Goal: Task Accomplishment & Management: Use online tool/utility

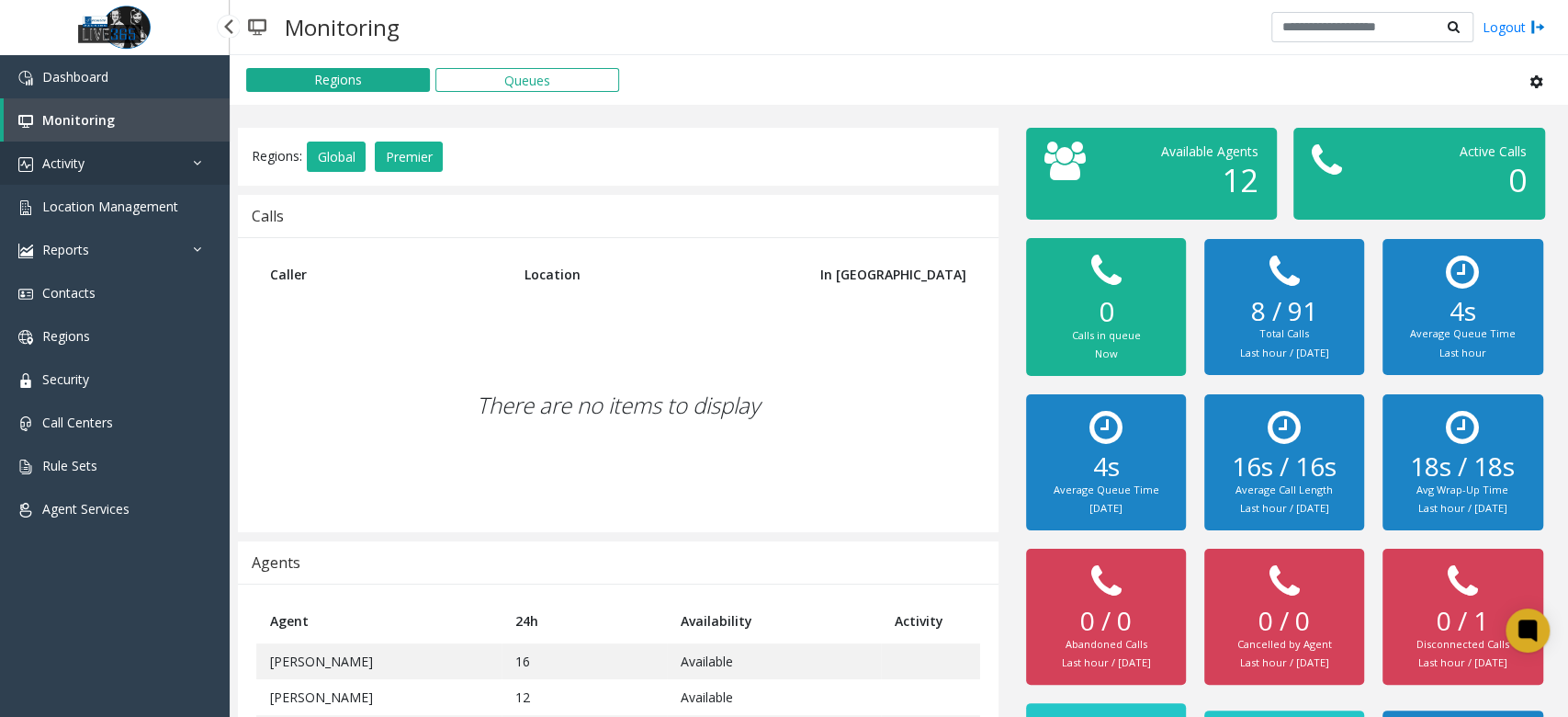
click at [174, 170] on link "Activity" at bounding box center [115, 163] width 229 height 43
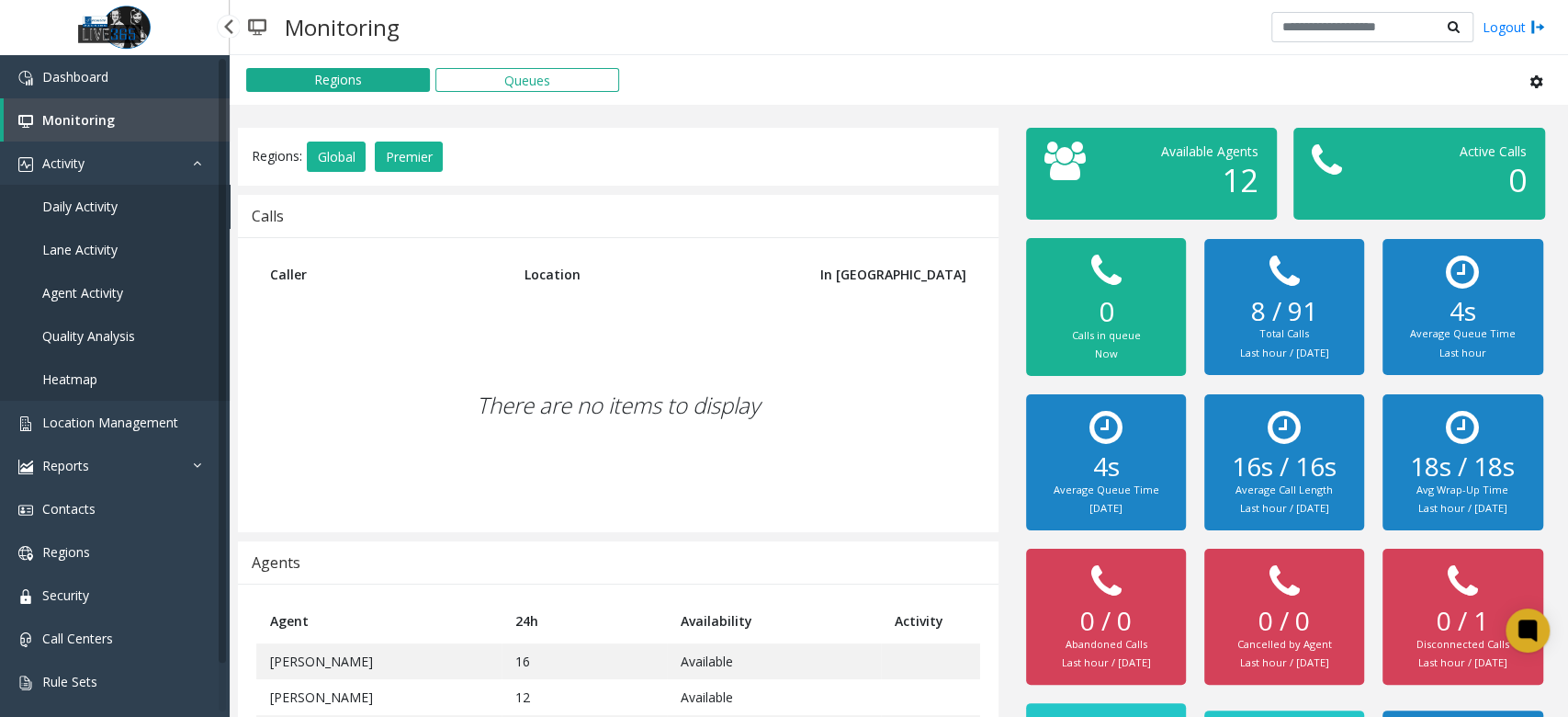
click at [116, 210] on span "Daily Activity" at bounding box center [79, 206] width 76 height 18
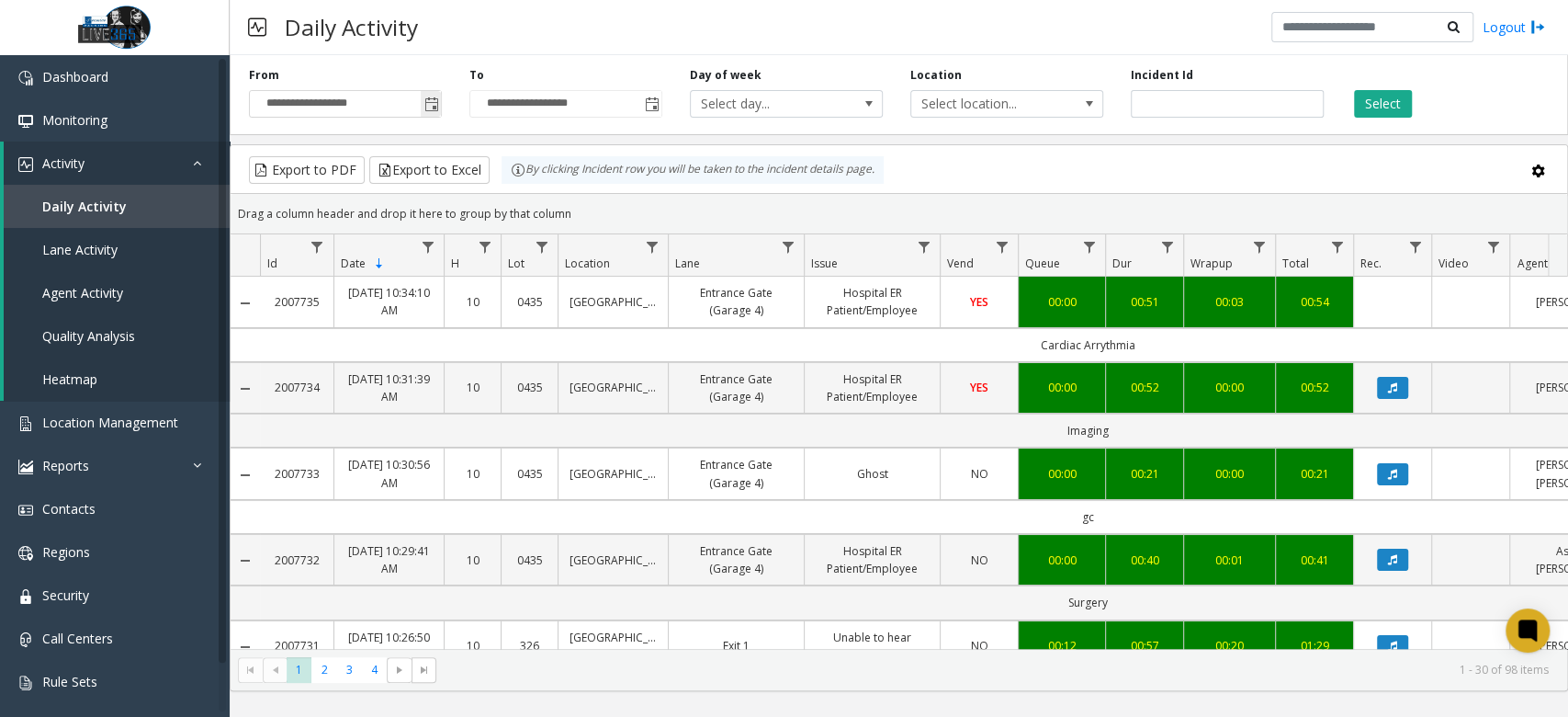
click at [437, 105] on span "Toggle popup" at bounding box center [432, 104] width 15 height 15
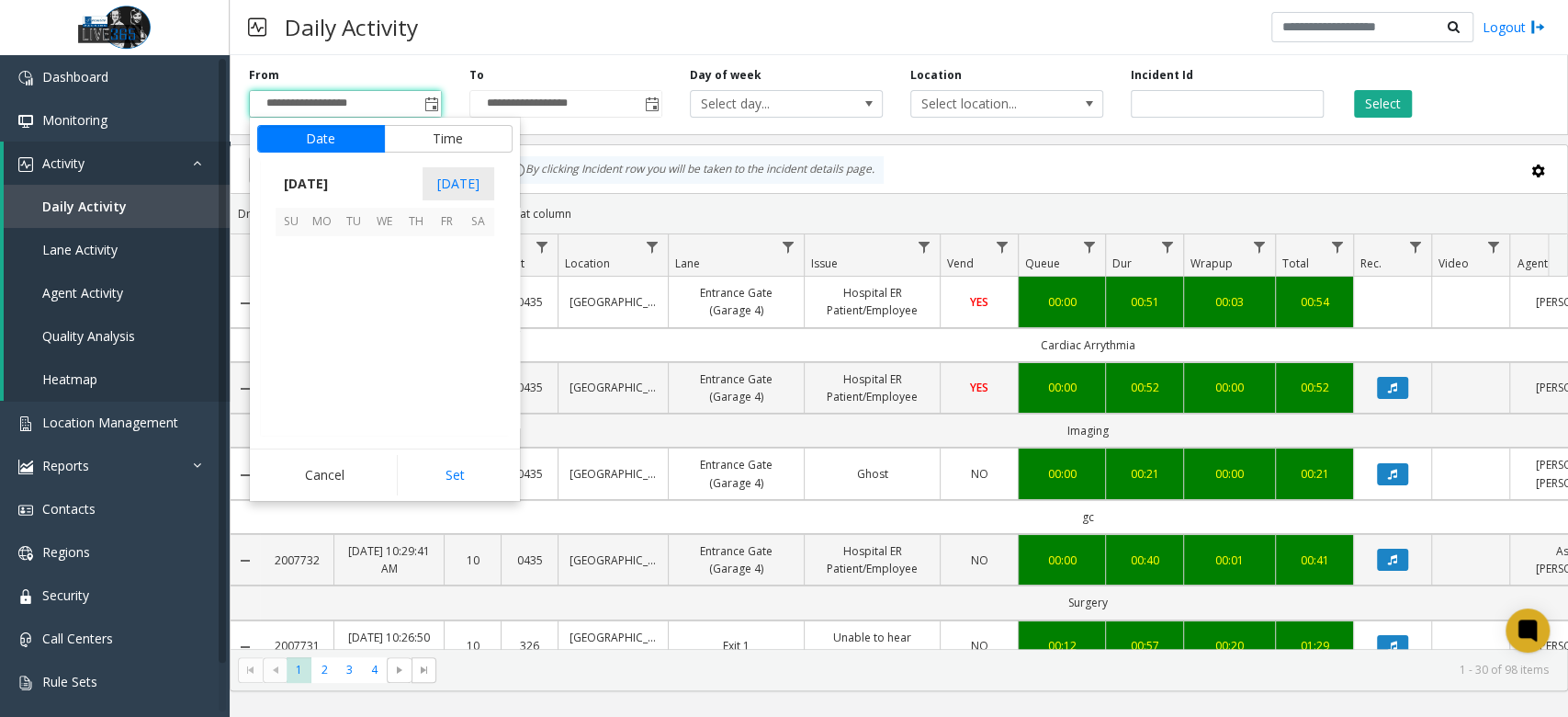
scroll to position [329717, 0]
click at [390, 286] on span "10" at bounding box center [385, 283] width 32 height 32
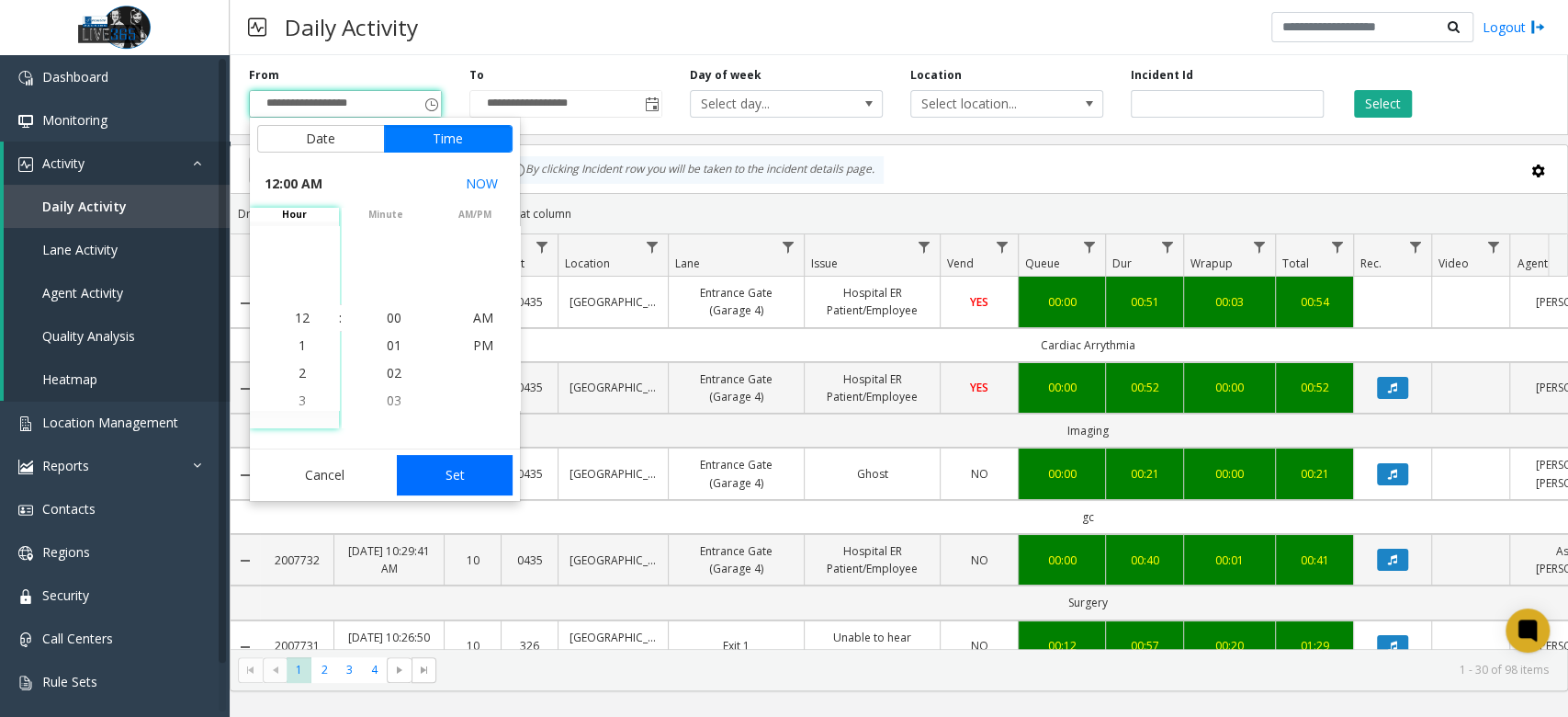
click at [462, 489] on button "Set" at bounding box center [455, 475] width 116 height 40
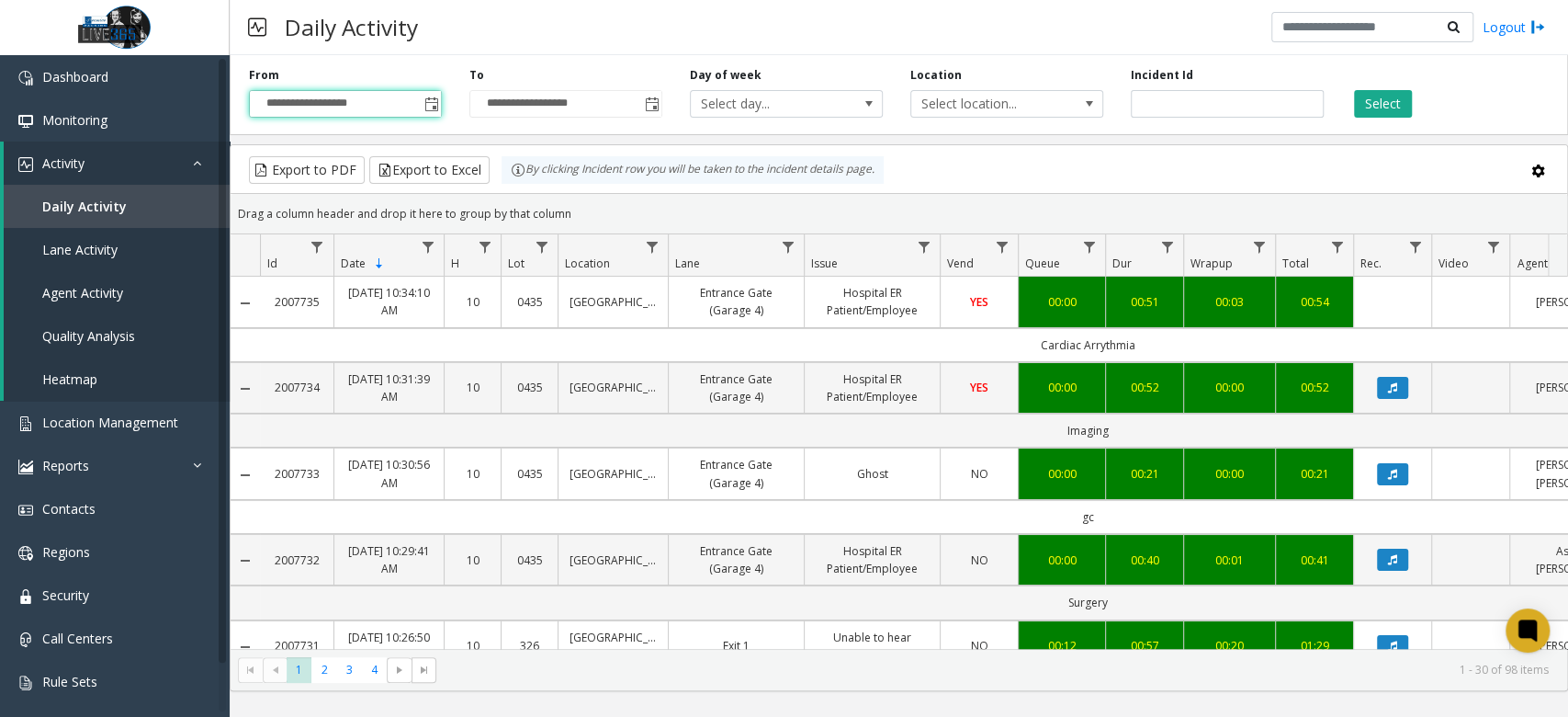
type input "**********"
click at [650, 108] on span "Toggle popup" at bounding box center [653, 104] width 15 height 15
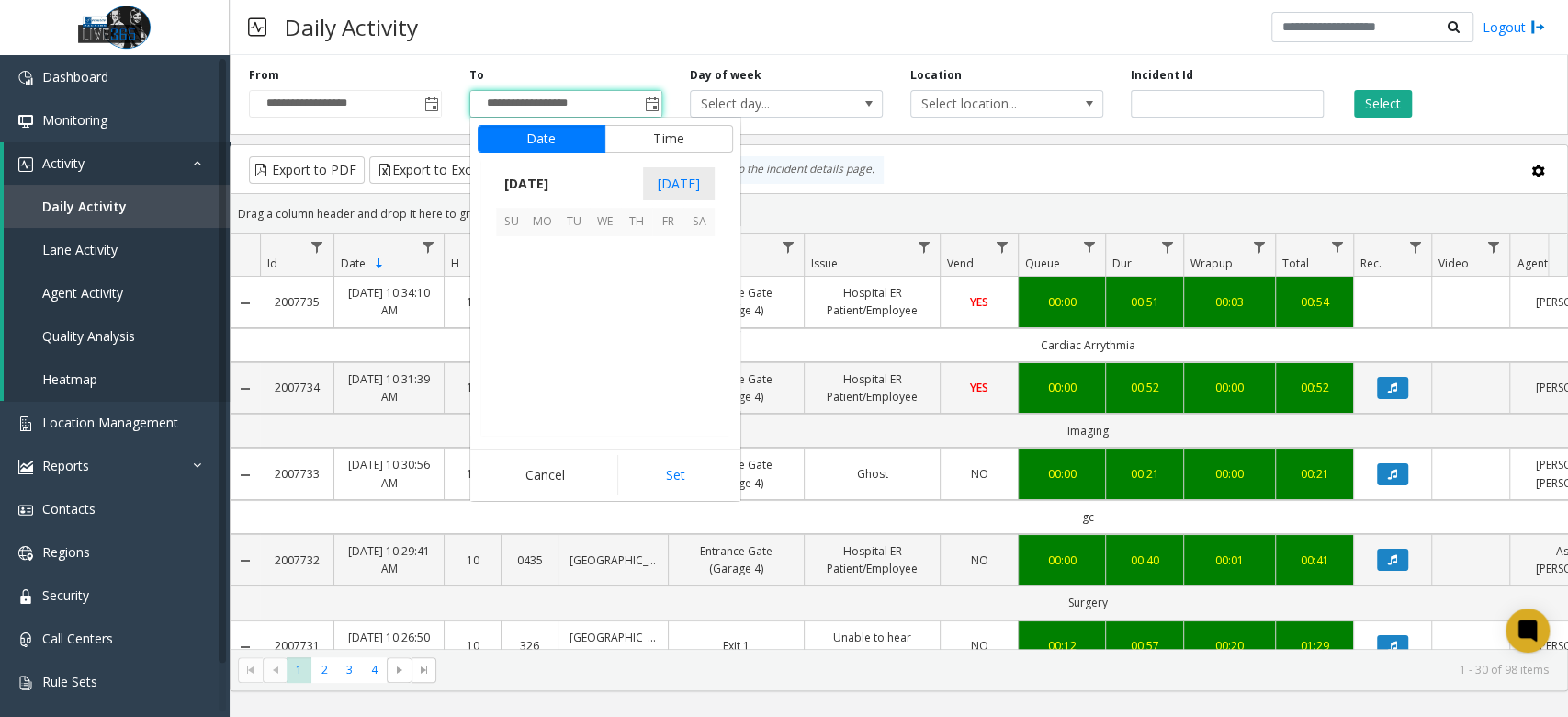
scroll to position [28, 0]
click at [618, 276] on span "10" at bounding box center [606, 283] width 32 height 32
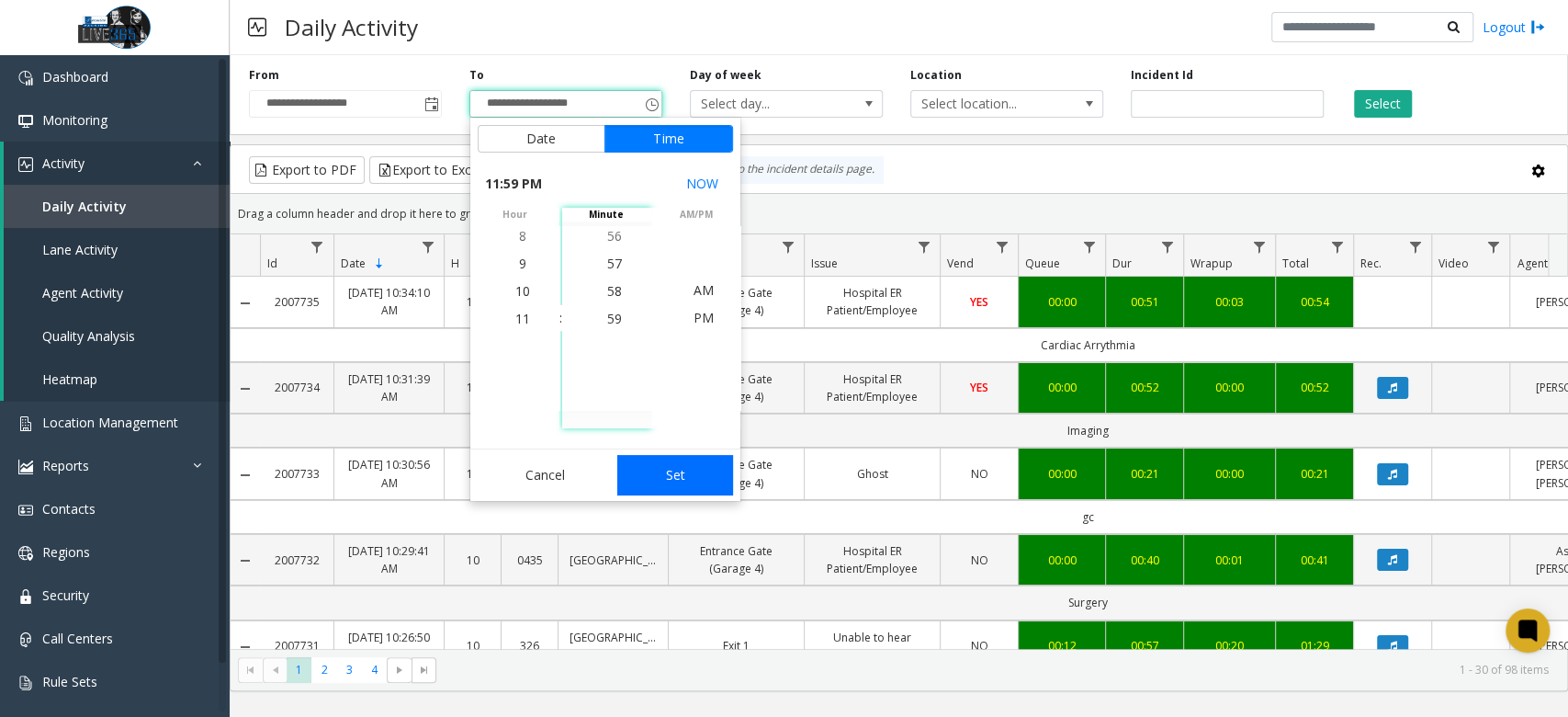
click at [674, 490] on button "Set" at bounding box center [675, 475] width 116 height 40
type input "**********"
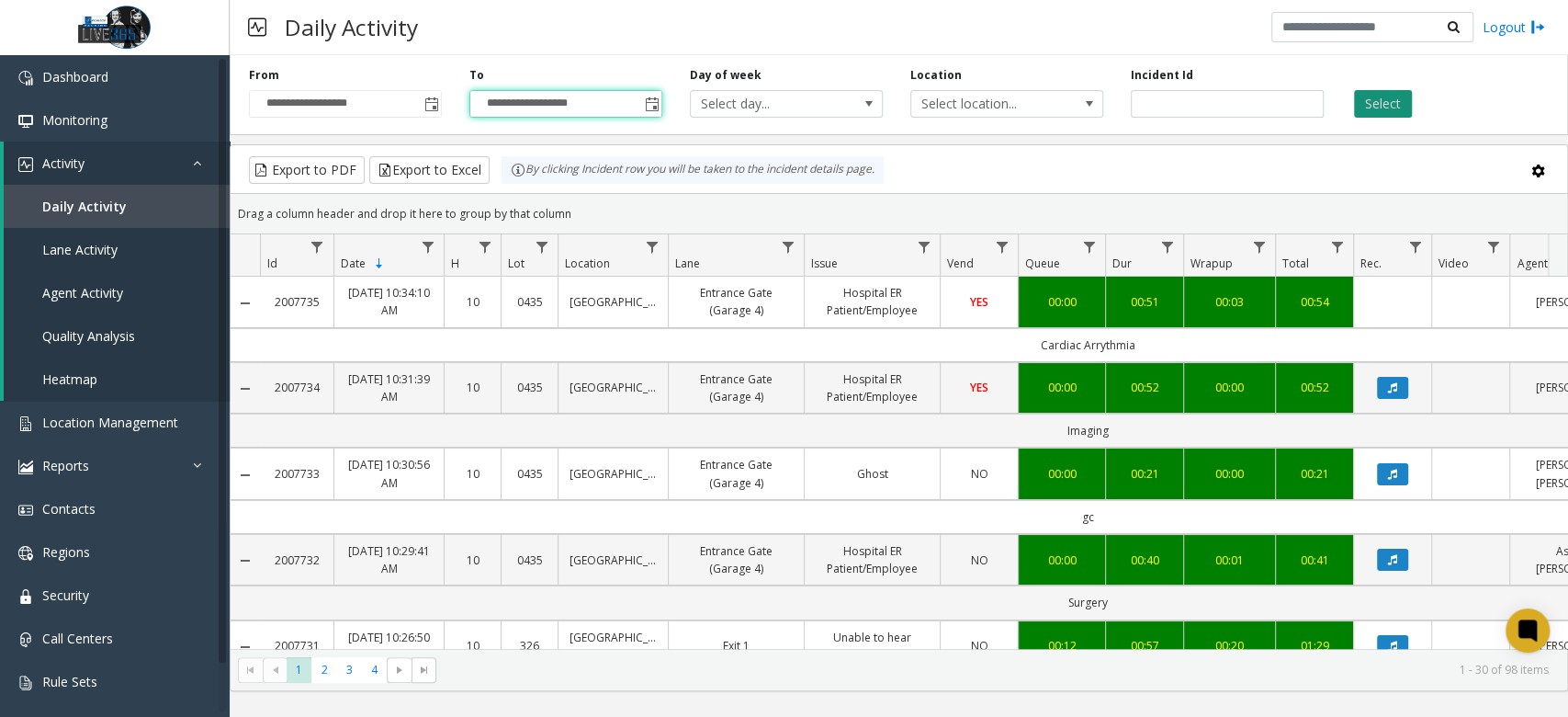
click at [1370, 103] on button "Select" at bounding box center [1382, 104] width 58 height 28
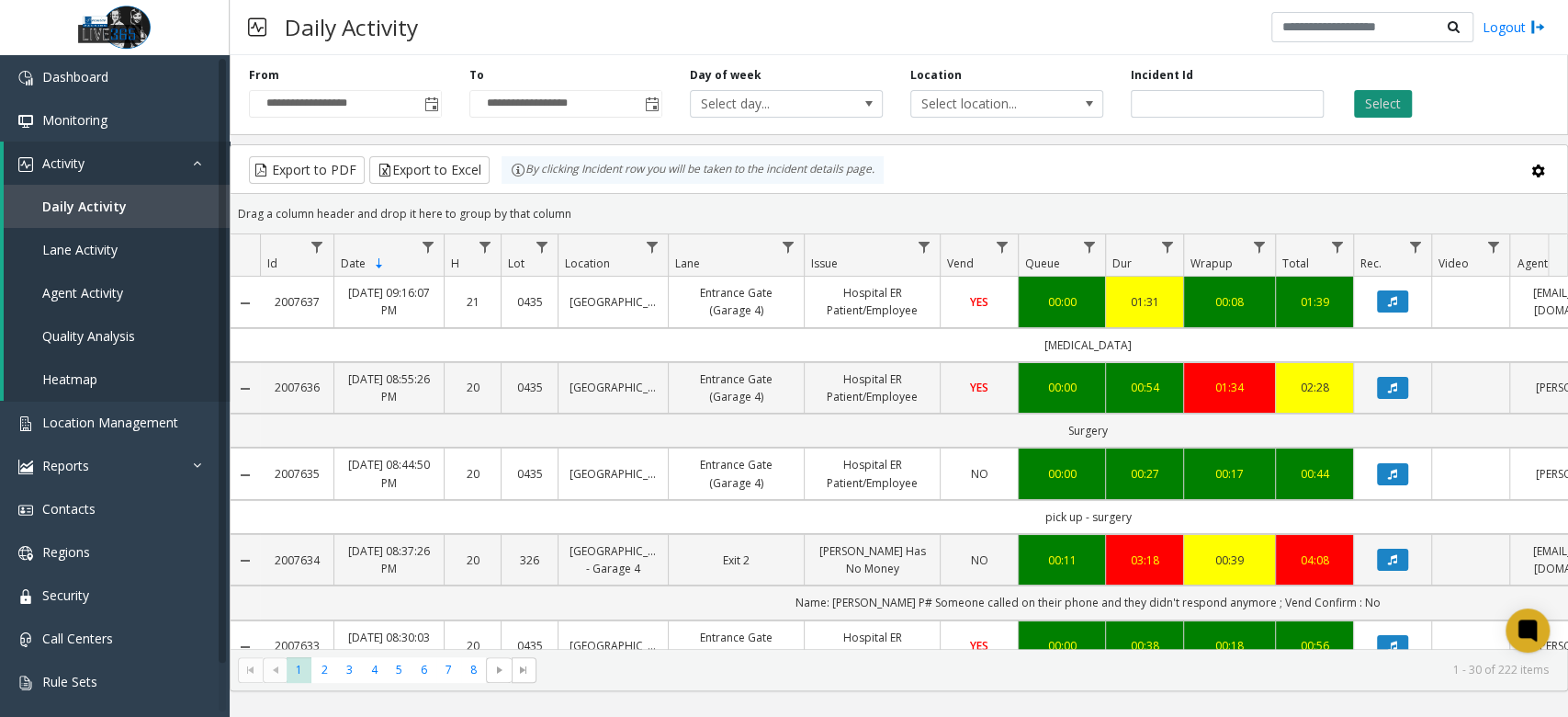
click at [1375, 104] on button "Select" at bounding box center [1382, 104] width 58 height 28
click at [442, 171] on button "Export to Excel" at bounding box center [429, 171] width 120 height 28
click at [94, 126] on span "Monitoring" at bounding box center [75, 119] width 65 height 18
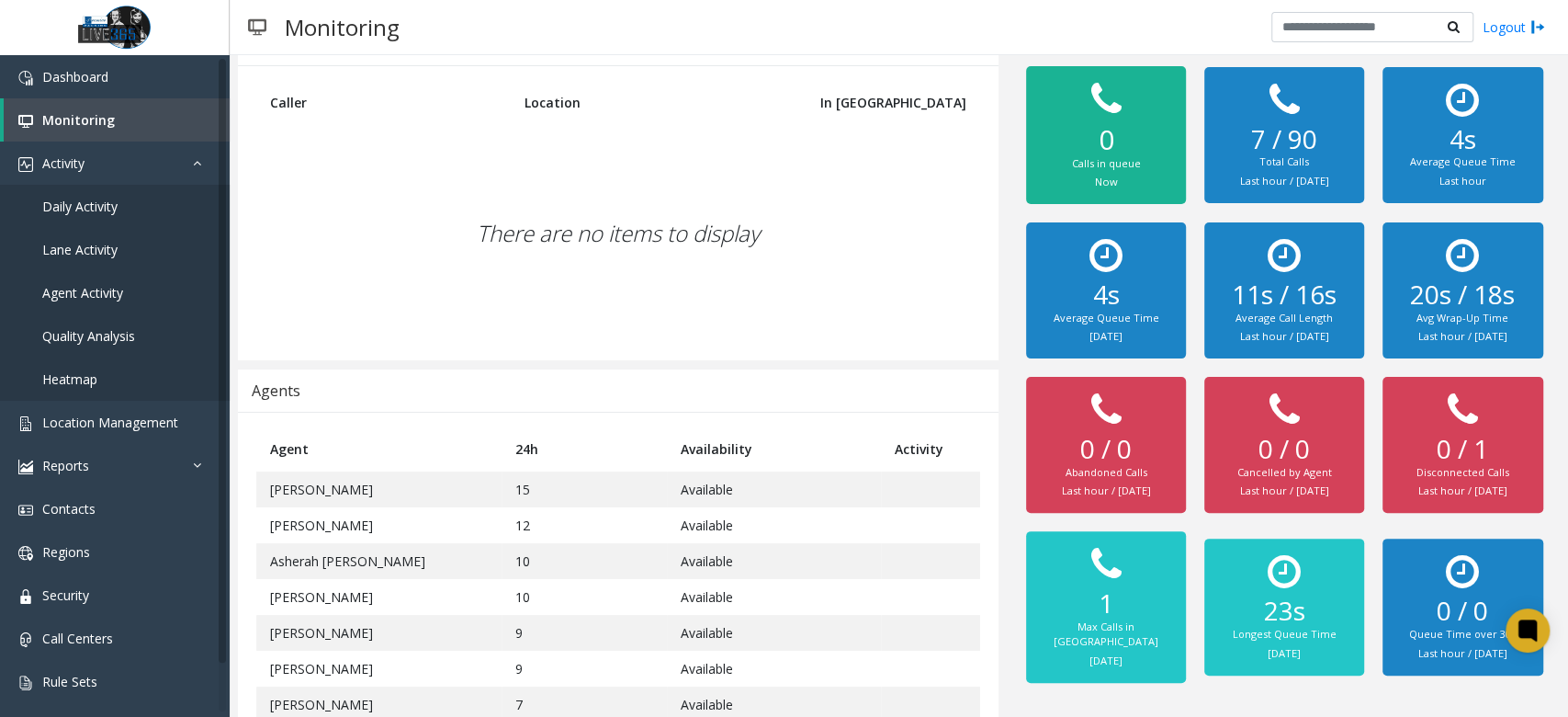
scroll to position [273, 0]
